Goal: Task Accomplishment & Management: Use online tool/utility

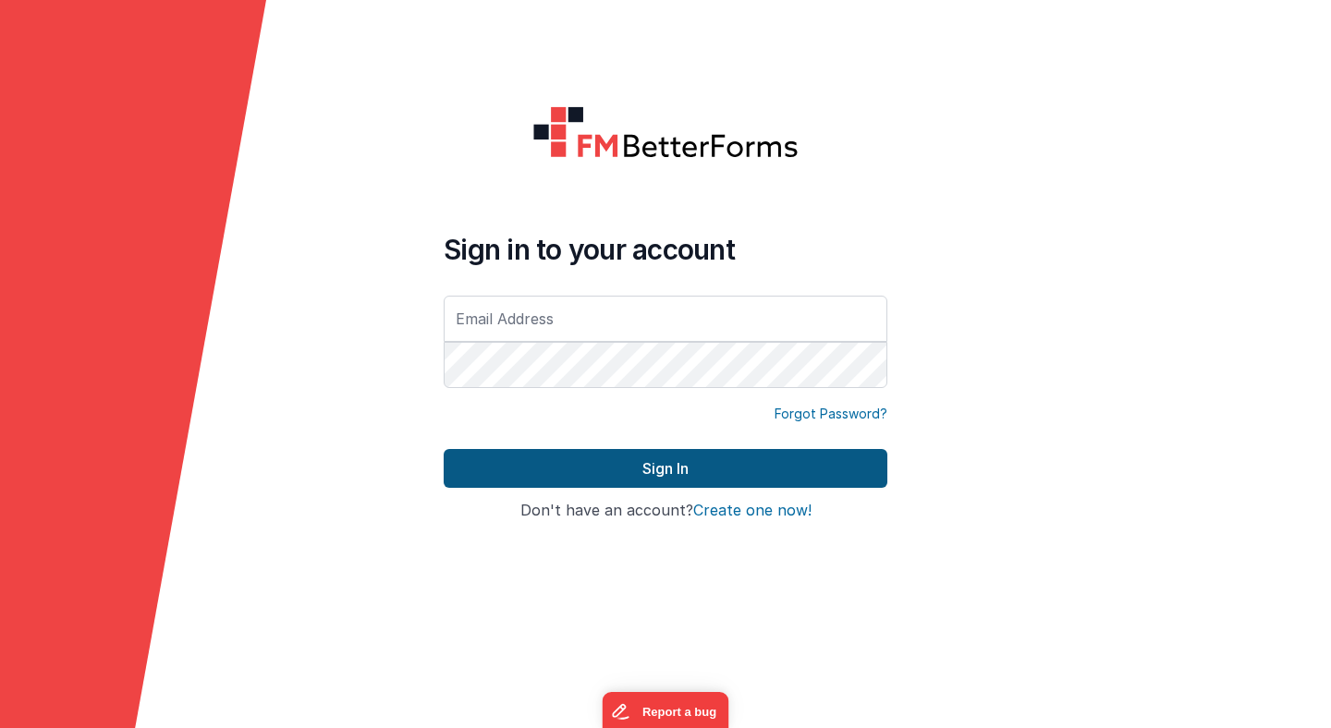
type input "[PERSON_NAME][EMAIL_ADDRESS][PERSON_NAME][DOMAIN_NAME]"
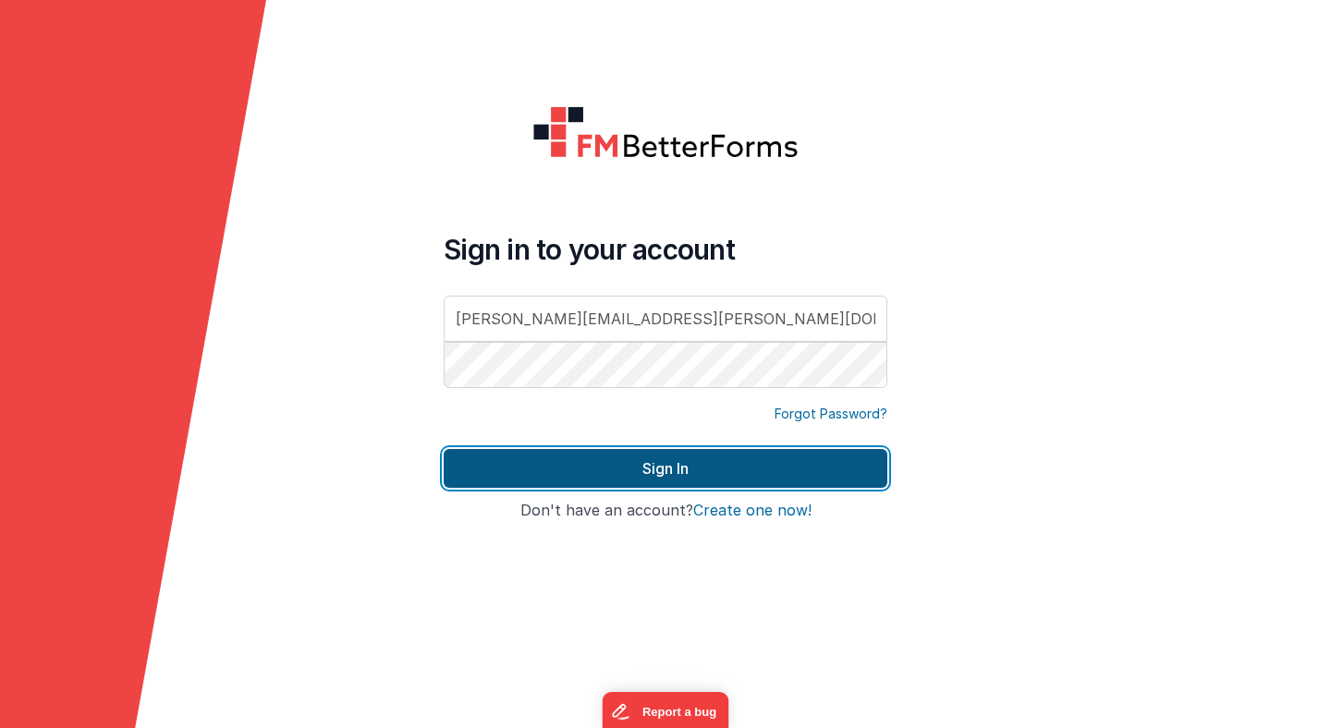
click at [622, 469] on button "Sign In" at bounding box center [666, 468] width 444 height 39
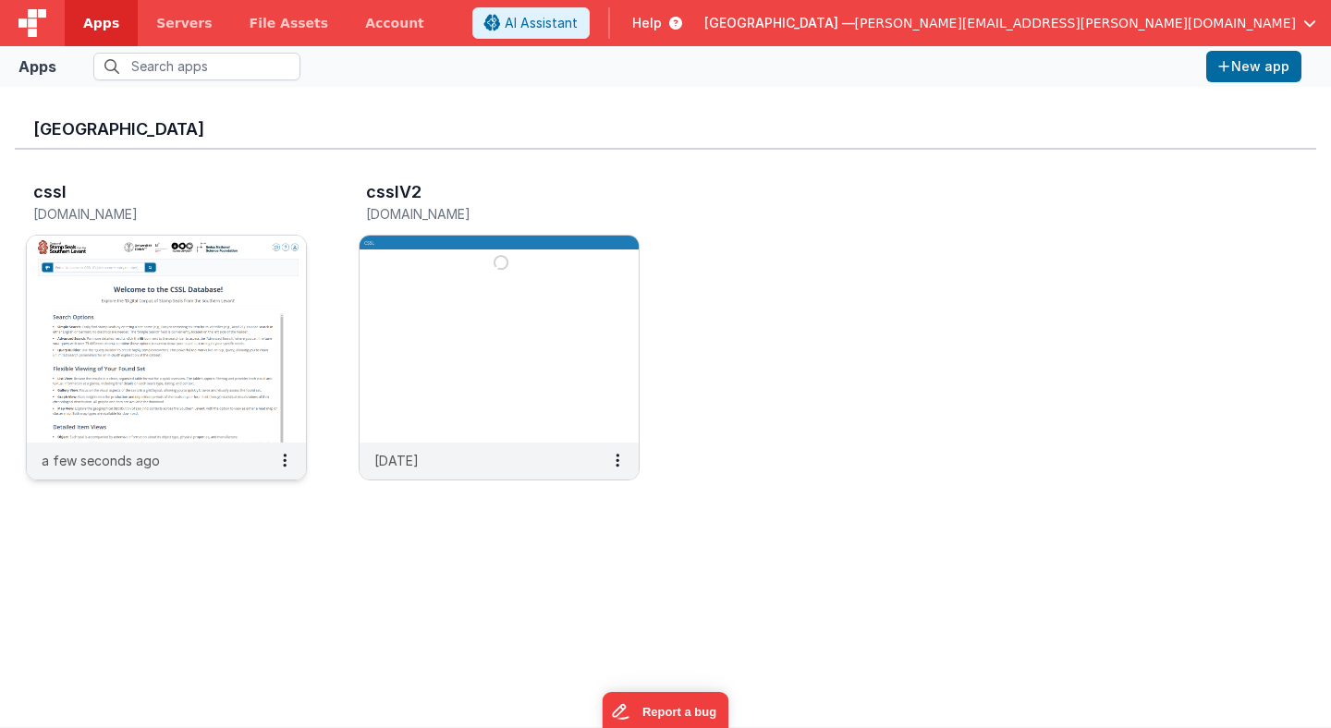
click at [269, 275] on img at bounding box center [166, 339] width 279 height 207
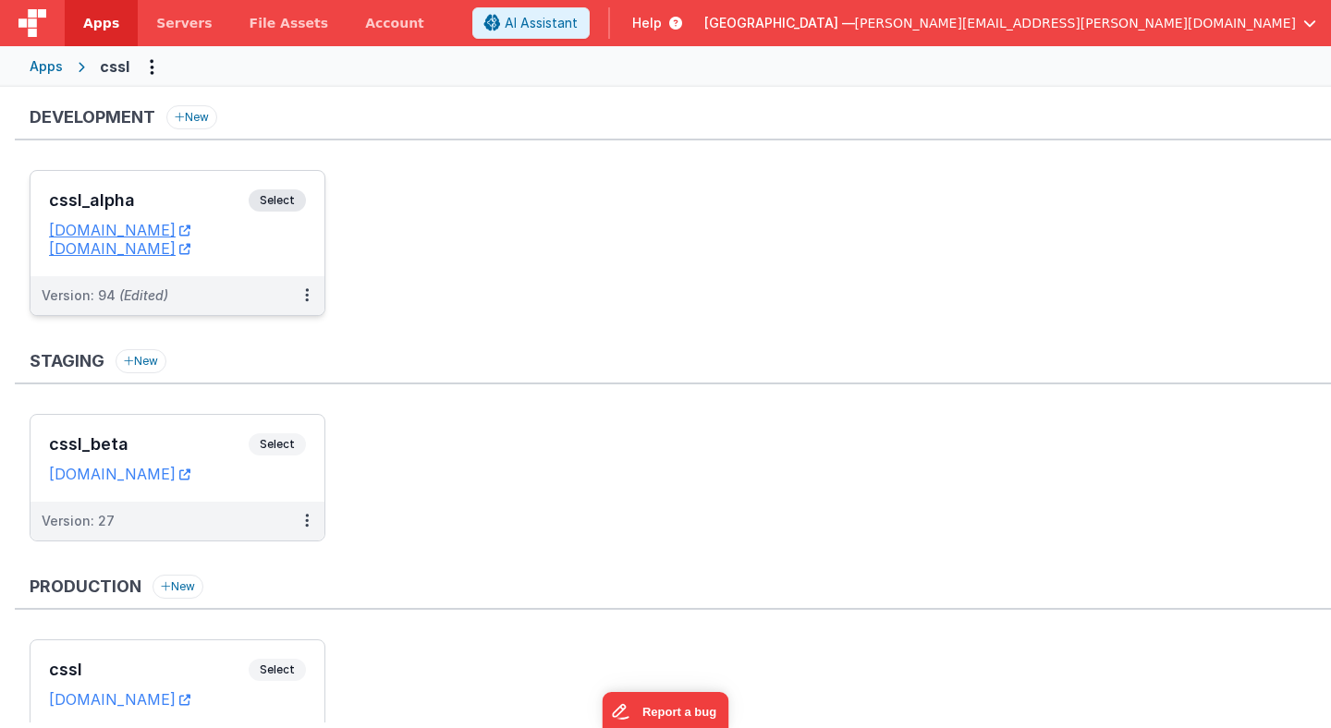
click at [286, 203] on span "Select" at bounding box center [277, 200] width 57 height 22
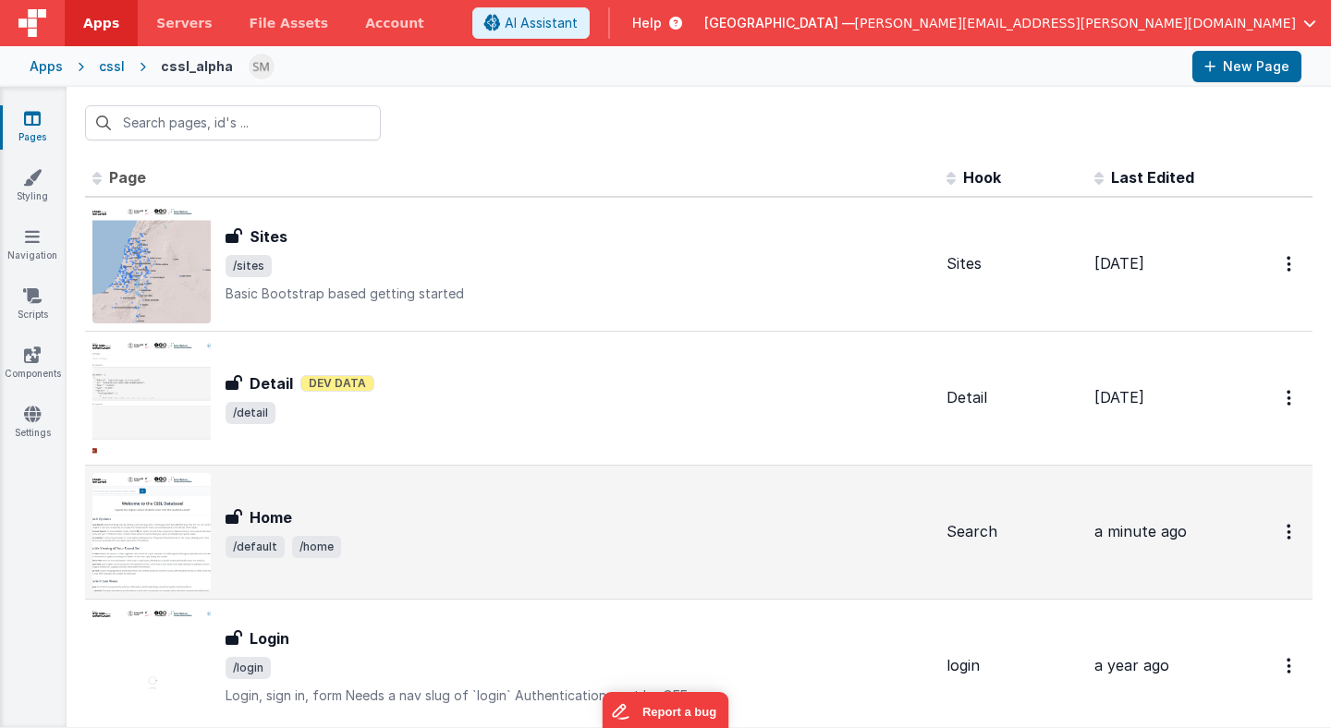
click at [197, 514] on img at bounding box center [151, 532] width 118 height 118
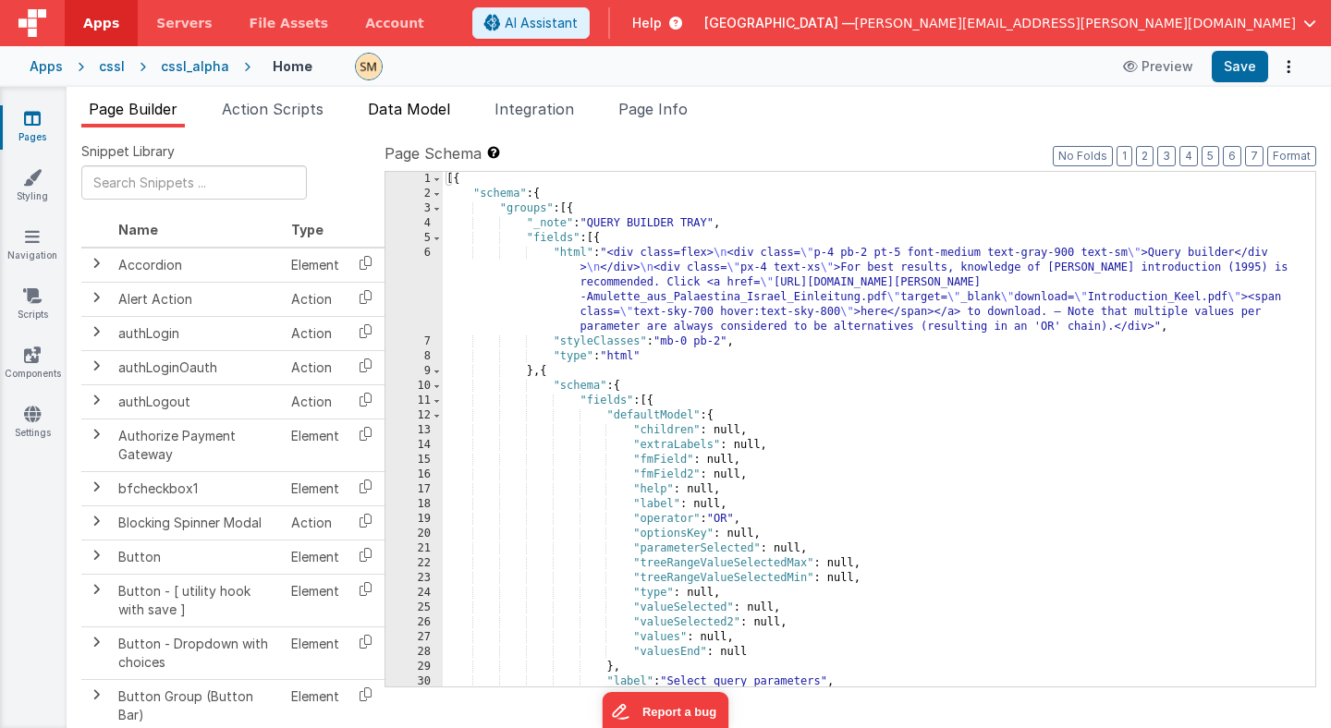
click at [389, 113] on span "Data Model" at bounding box center [409, 109] width 82 height 18
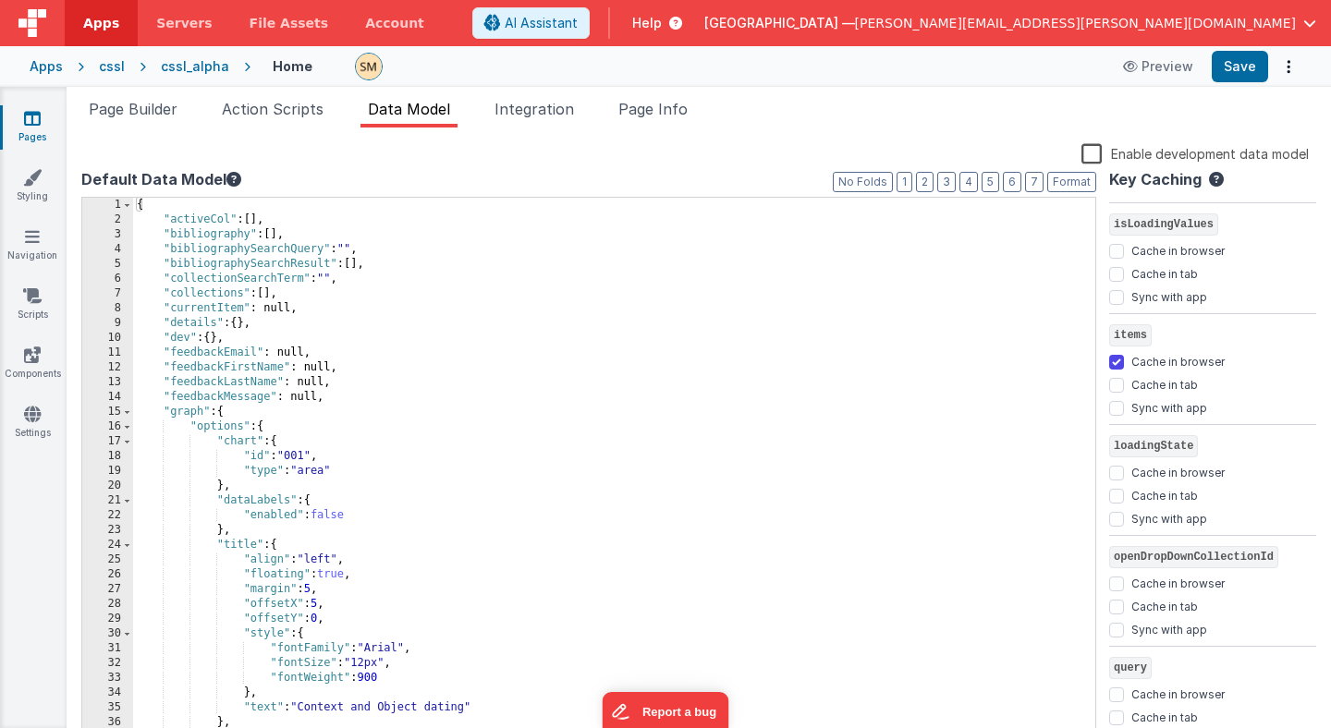
scroll to position [2093, 0]
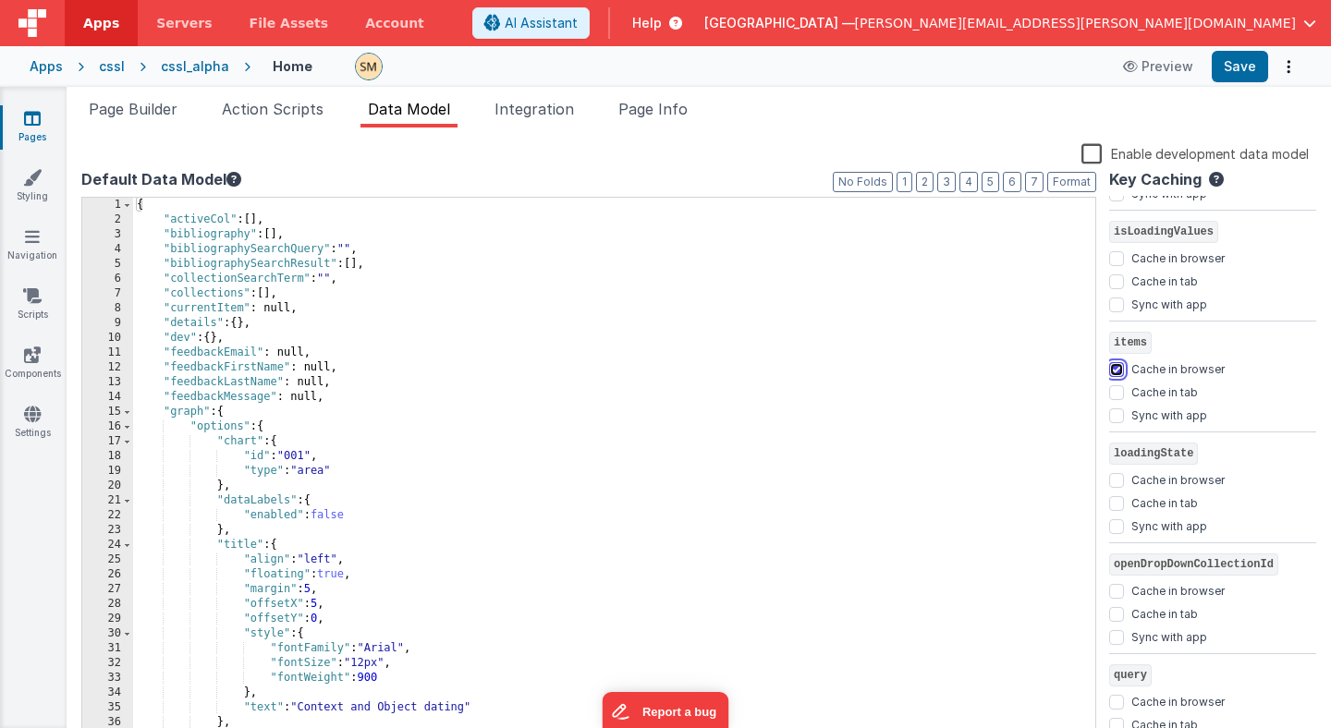
click at [1116, 373] on input "Cache in browser" at bounding box center [1116, 369] width 15 height 15
checkbox input "false"
click at [1234, 61] on button "Save" at bounding box center [1240, 66] width 56 height 31
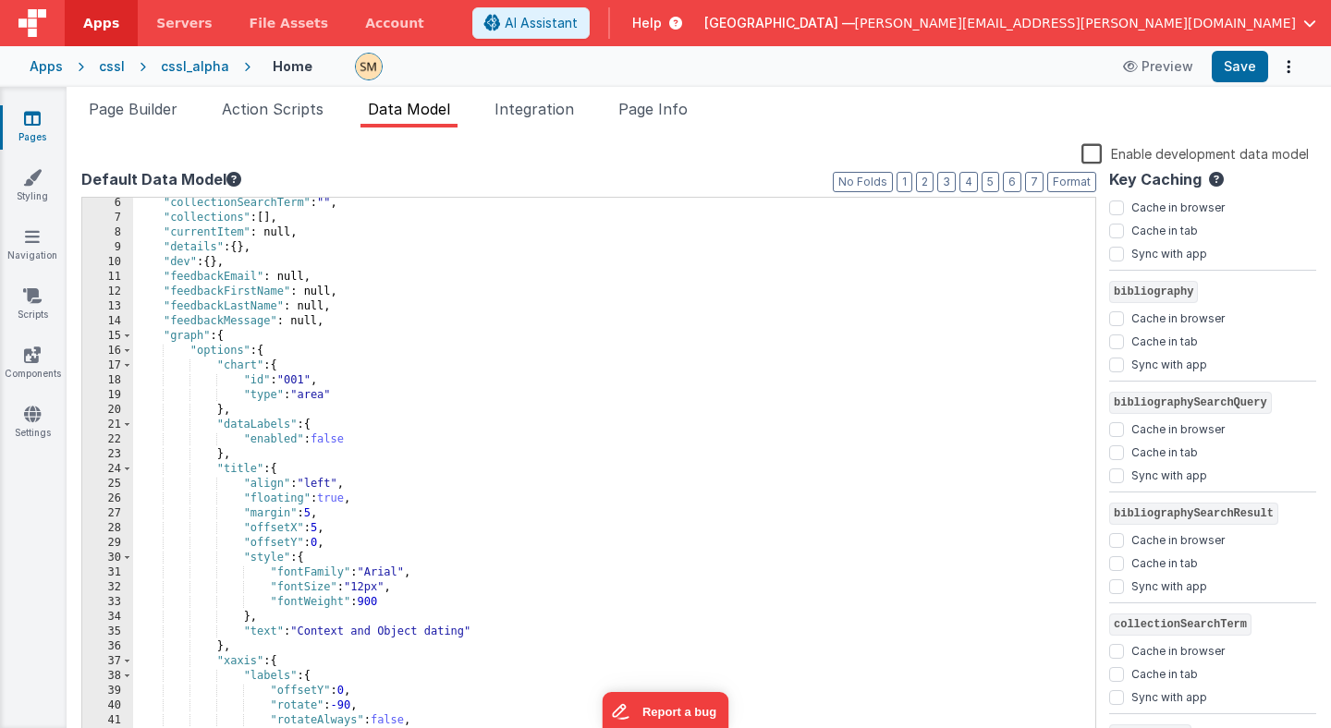
scroll to position [0, 0]
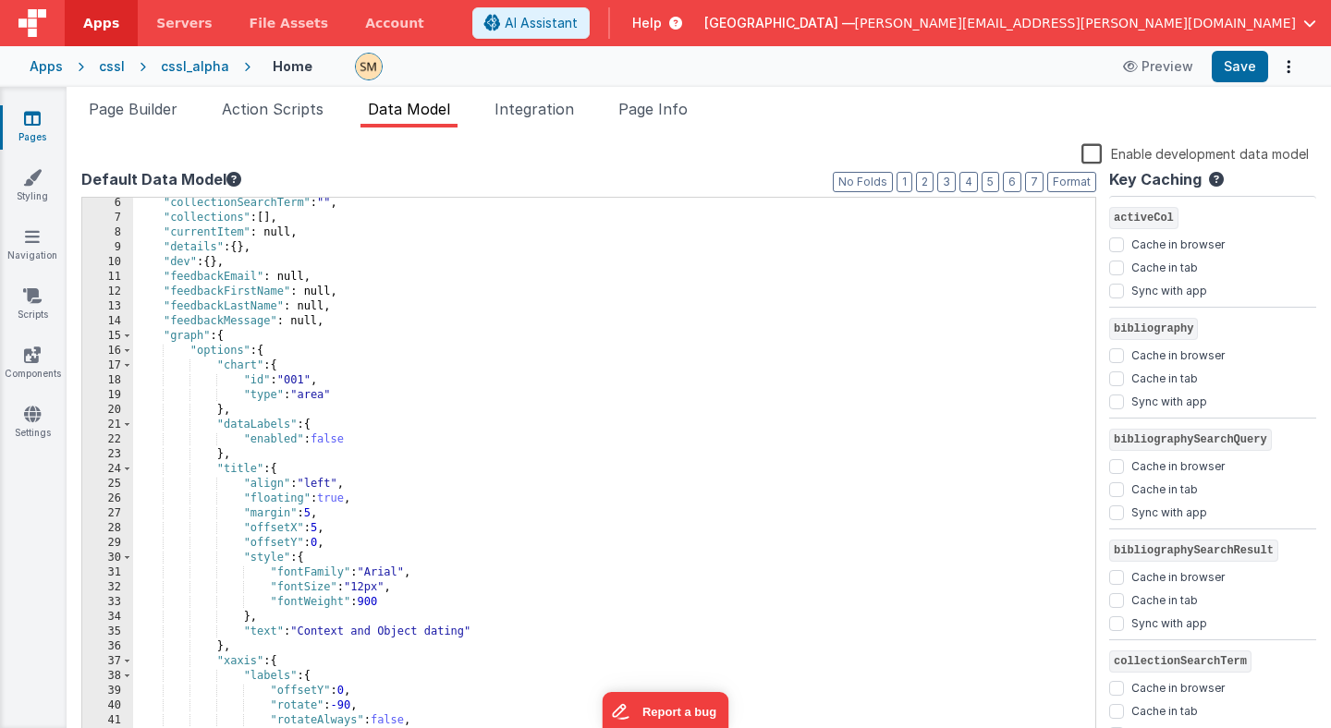
click at [107, 67] on div "cssl" at bounding box center [112, 66] width 26 height 18
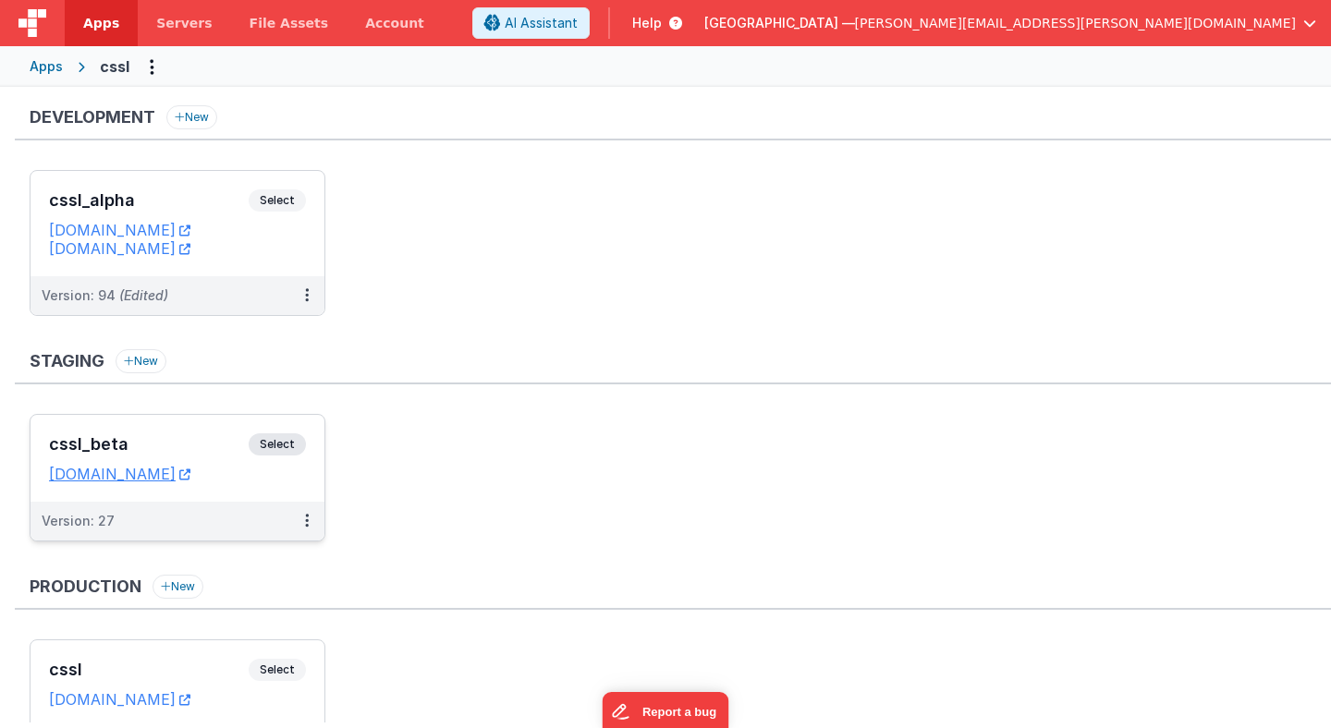
click at [285, 447] on span "Select" at bounding box center [277, 444] width 57 height 22
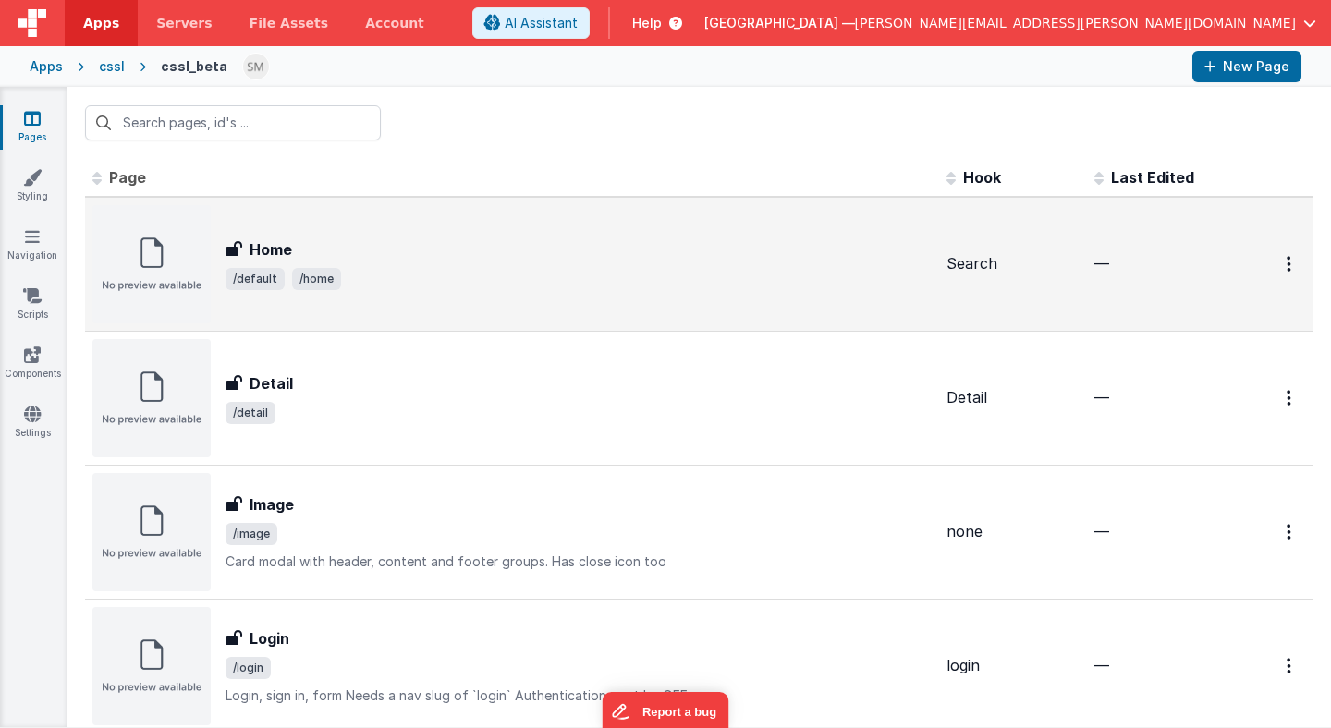
click at [607, 287] on span "/default /home" at bounding box center [579, 279] width 706 height 22
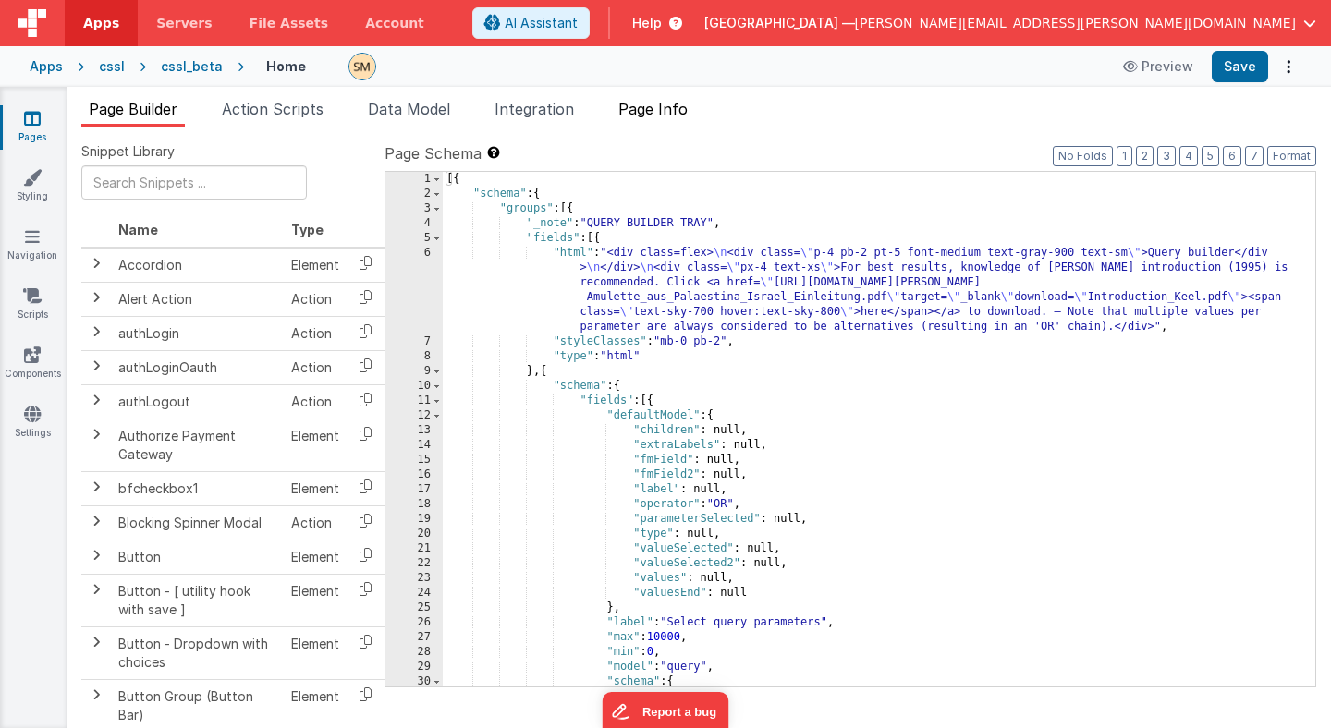
click at [675, 113] on span "Page Info" at bounding box center [652, 109] width 69 height 18
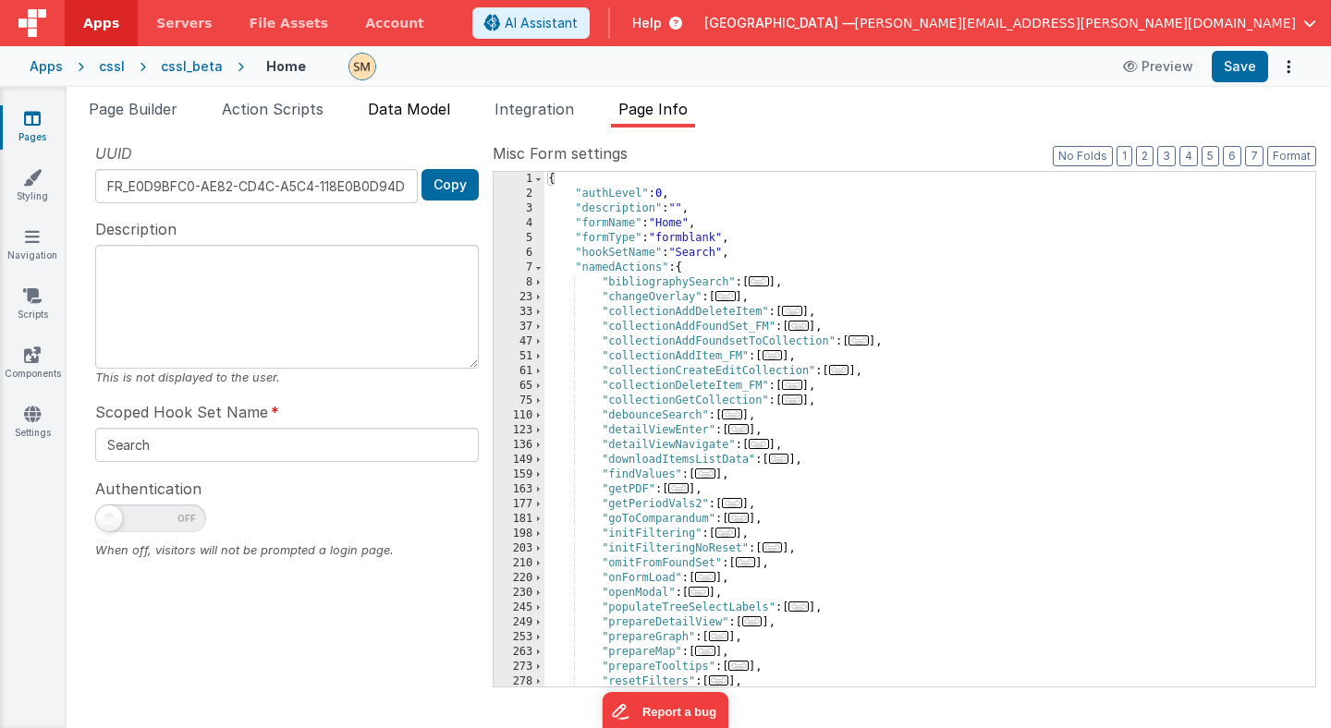
click at [411, 114] on span "Data Model" at bounding box center [409, 109] width 82 height 18
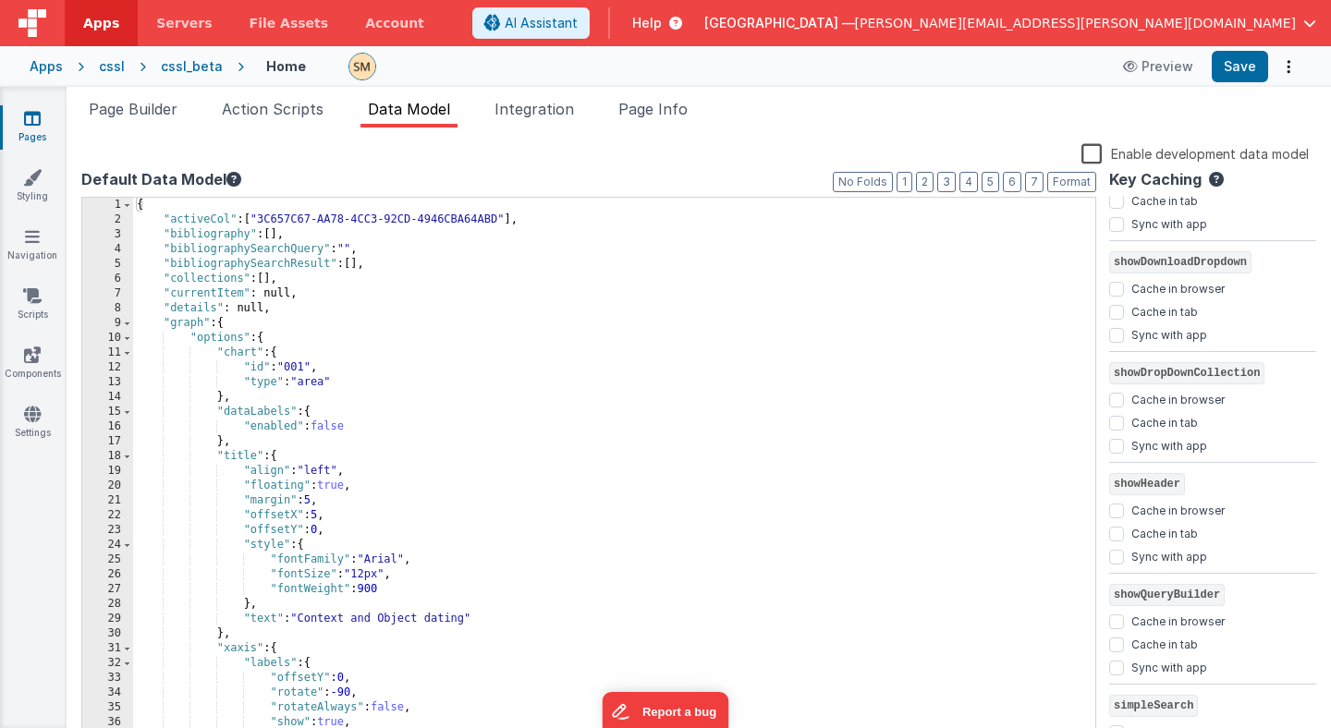
scroll to position [2627, 0]
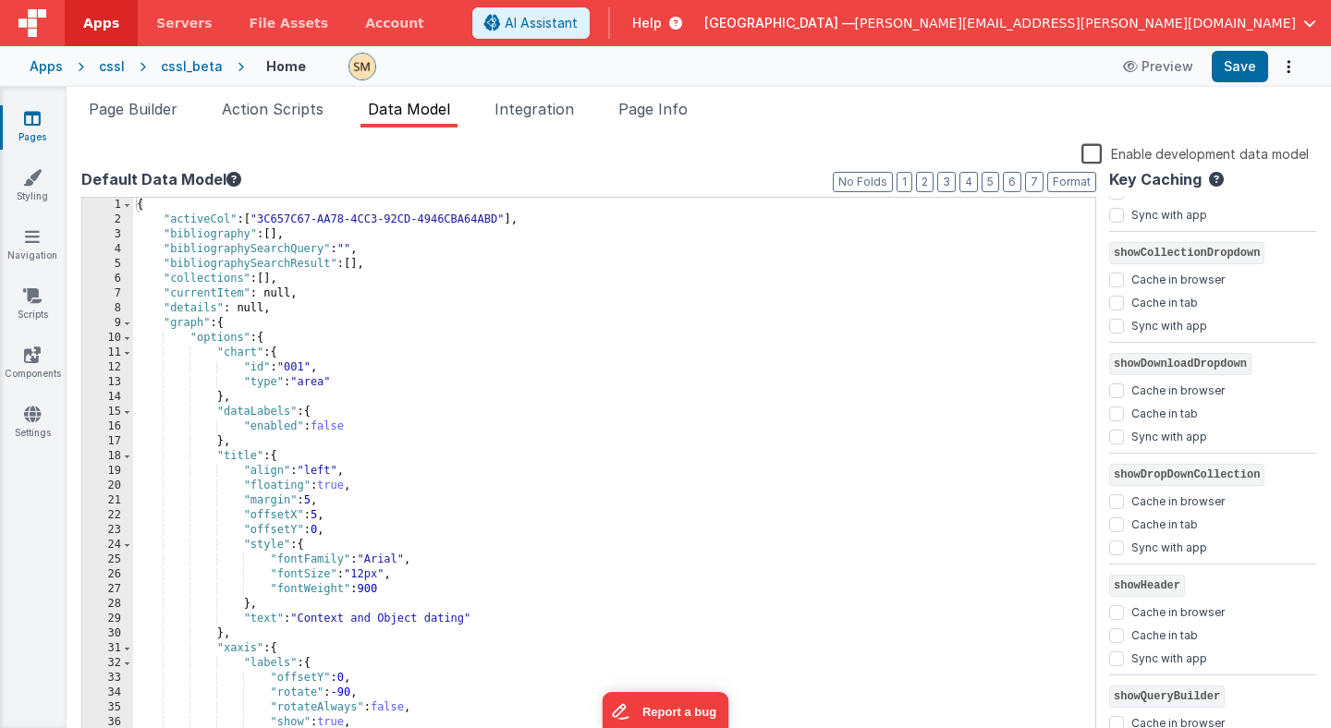
click at [117, 69] on div "cssl" at bounding box center [112, 66] width 26 height 18
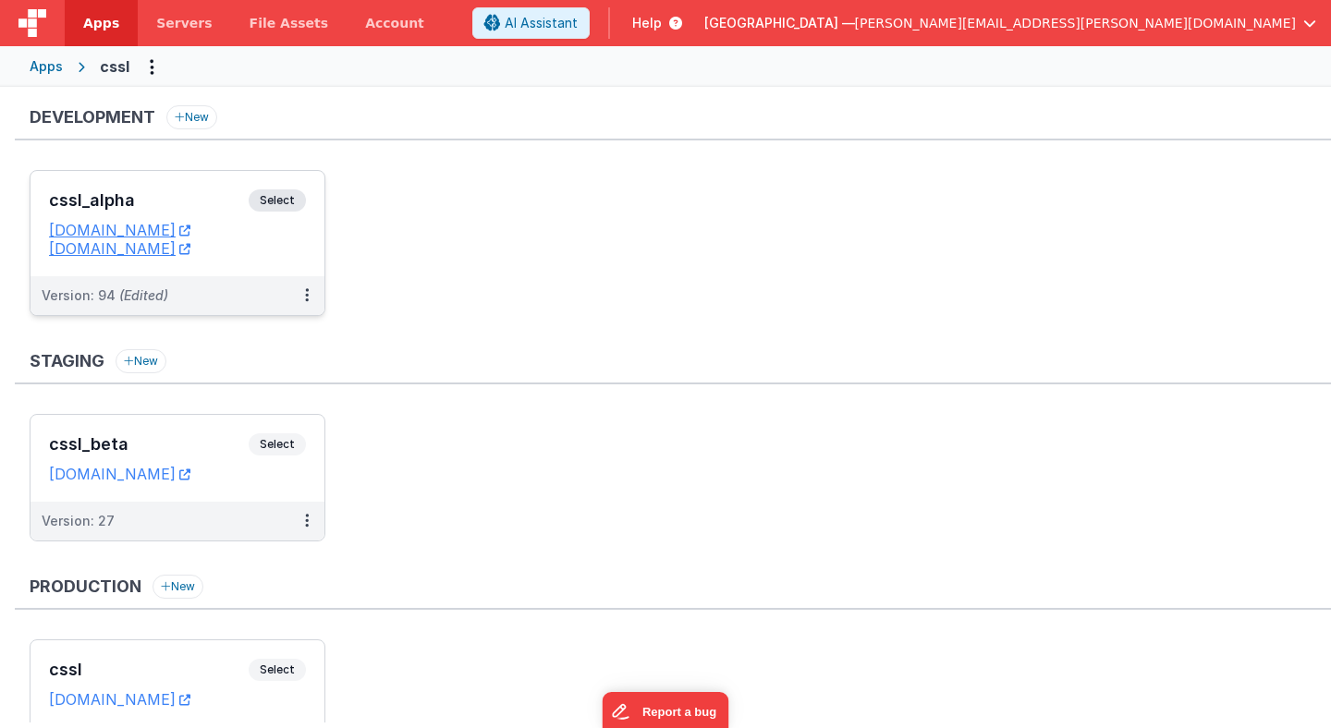
click at [284, 203] on span "Select" at bounding box center [277, 200] width 57 height 22
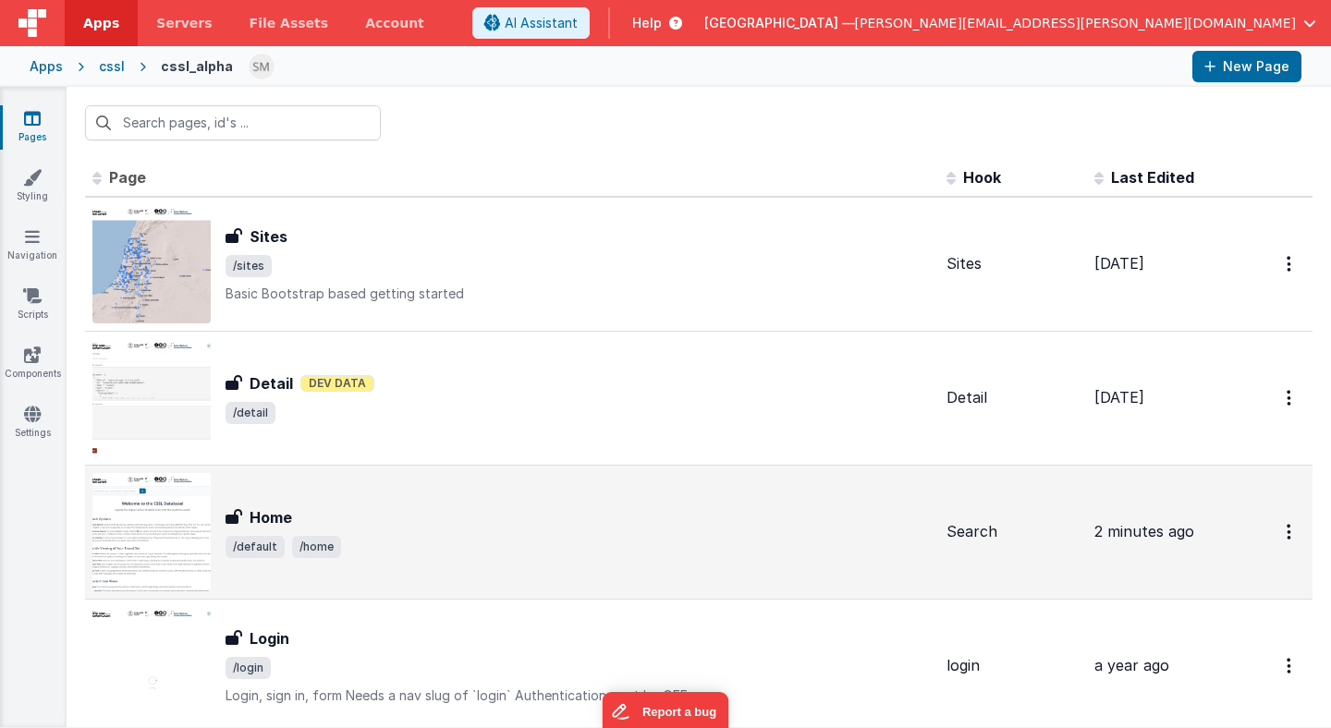
click at [280, 496] on div "Home Home /default /home" at bounding box center [511, 532] width 839 height 118
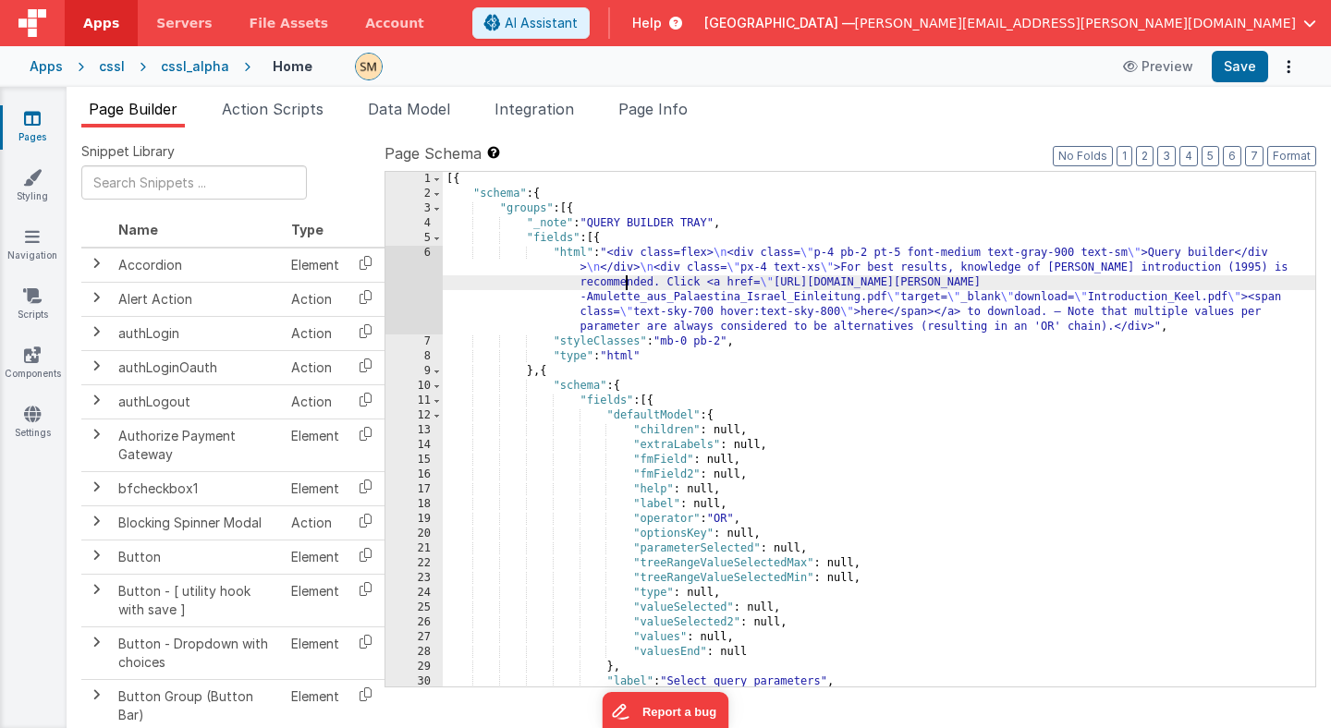
click at [624, 277] on div "[{ "schema" : { "groups" : [{ "_note" : "QUERY BUILDER TRAY" , "fields" : [{ "h…" at bounding box center [879, 444] width 872 height 544
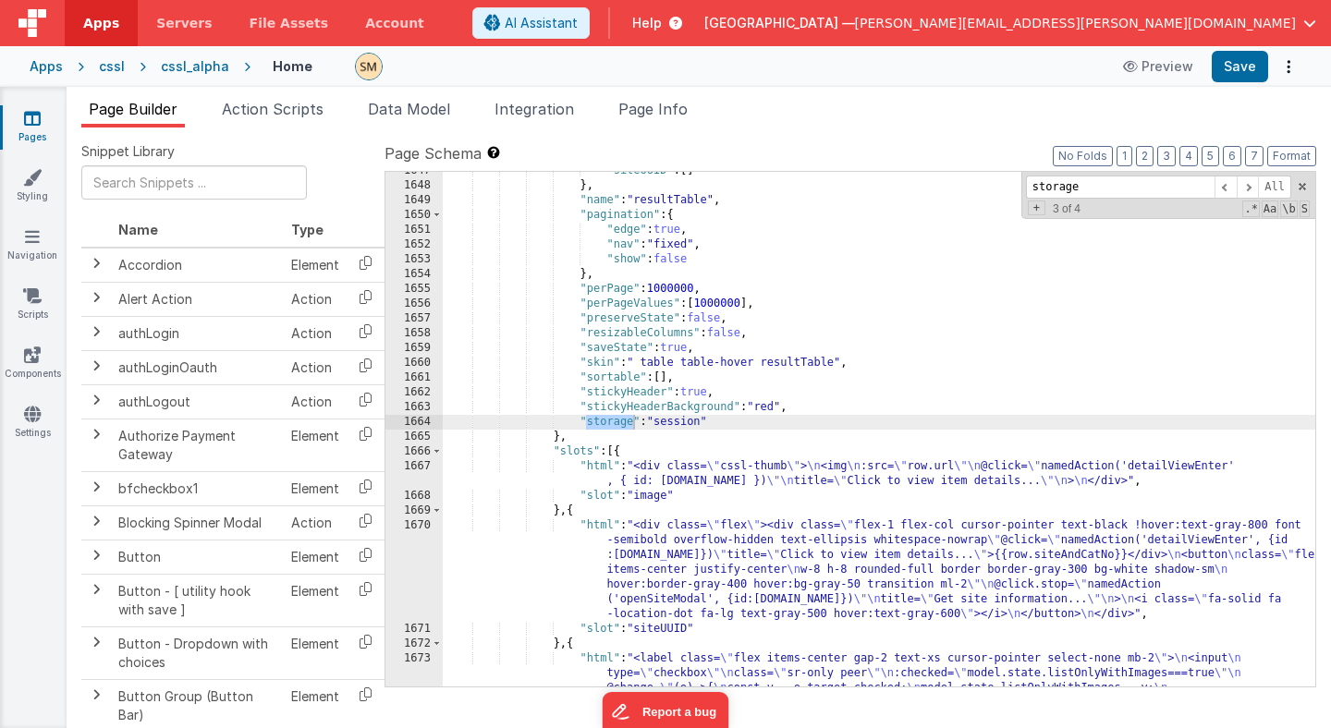
scroll to position [25306, 0]
type input "storage"
click at [589, 422] on div ""siteUUID" : [ ] } , "name" : "resultTable" , "pagination" : { "edge" : true , …" at bounding box center [879, 429] width 872 height 515
click at [1238, 69] on button "Save" at bounding box center [1240, 66] width 56 height 31
